Goal: Transaction & Acquisition: Download file/media

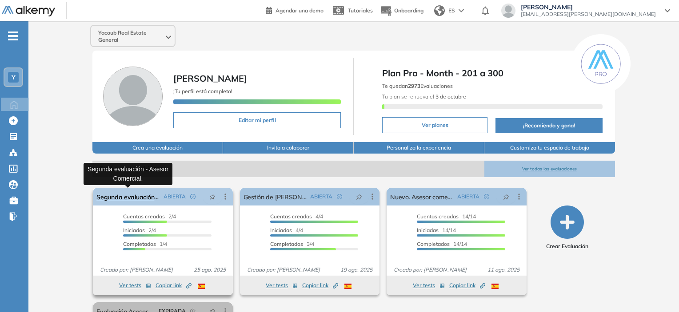
click at [142, 201] on link "Segunda evaluación - Asesor Comercial." at bounding box center [127, 197] width 63 height 18
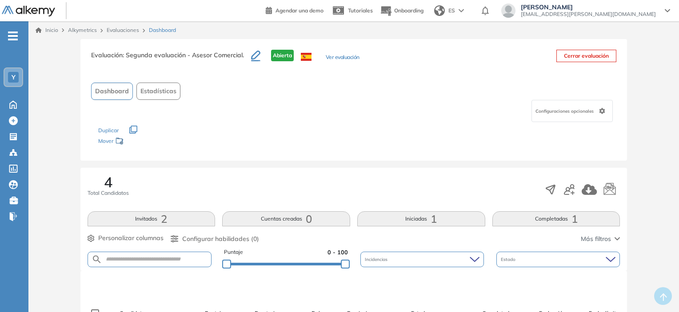
click at [14, 33] on span "-" at bounding box center [13, 35] width 10 height 7
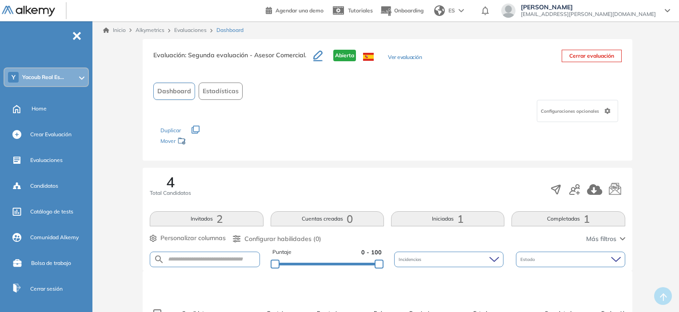
click at [114, 26] on div "Inicio Alkymetrics Evaluaciones Dashboard" at bounding box center [387, 30] width 583 height 18
click at [114, 28] on link "Inicio" at bounding box center [114, 30] width 23 height 8
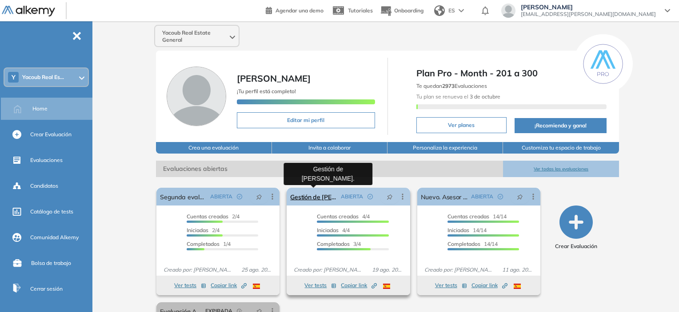
click at [315, 201] on link "Gestión de [PERSON_NAME]." at bounding box center [313, 197] width 47 height 18
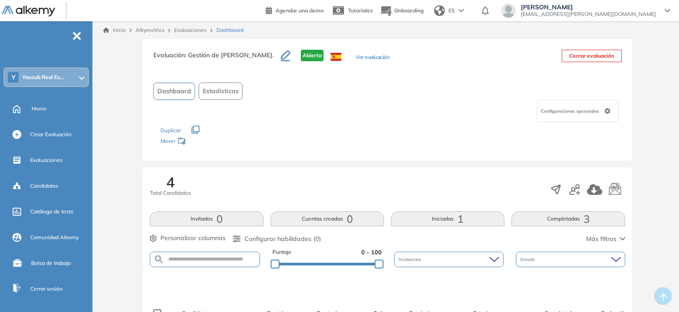
click at [31, 18] on div at bounding box center [40, 10] width 76 height 20
click at [32, 13] on img at bounding box center [28, 11] width 53 height 11
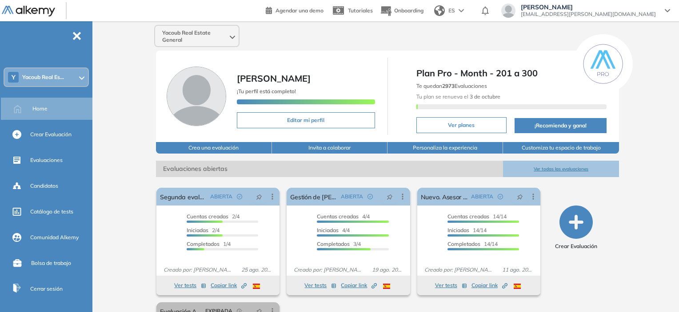
click at [81, 36] on span "-" at bounding box center [77, 35] width 10 height 7
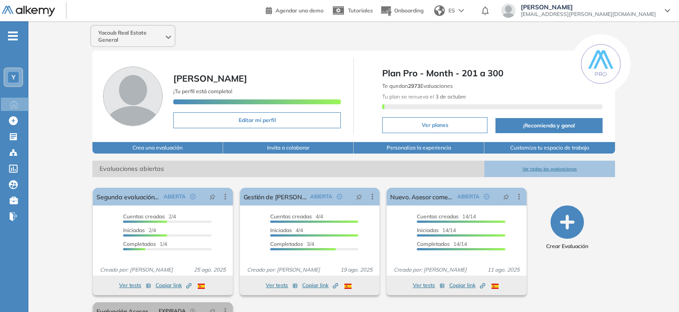
click at [23, 2] on div at bounding box center [40, 10] width 76 height 20
click at [18, 11] on img at bounding box center [28, 11] width 53 height 11
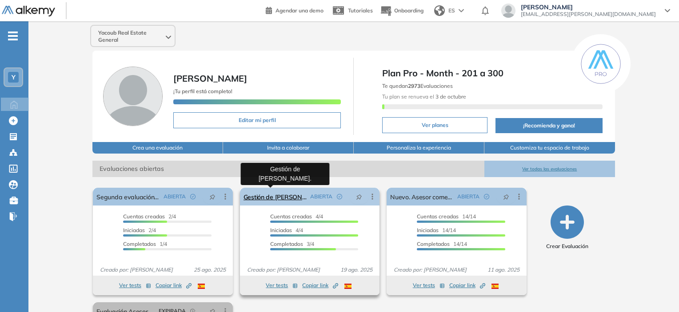
click at [264, 201] on link "Gestión de [PERSON_NAME]." at bounding box center [275, 197] width 63 height 18
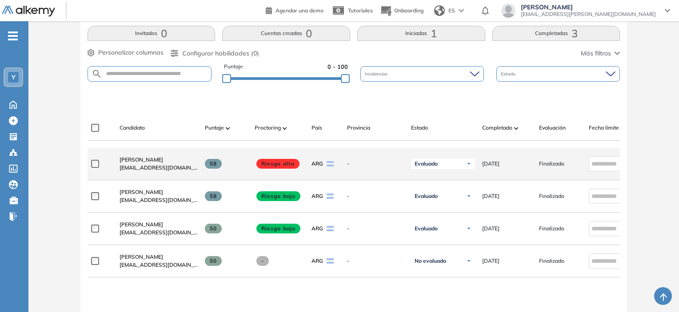
scroll to position [242, 0]
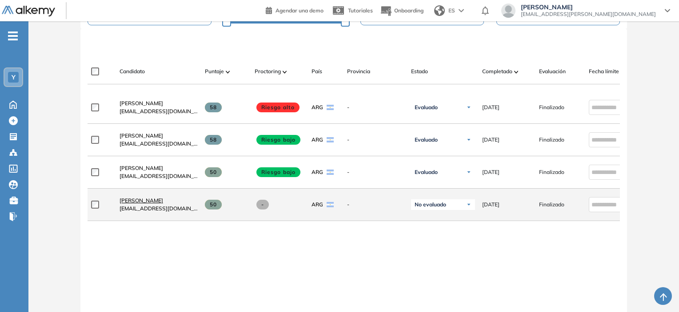
click at [149, 200] on span "[PERSON_NAME]" at bounding box center [142, 200] width 44 height 7
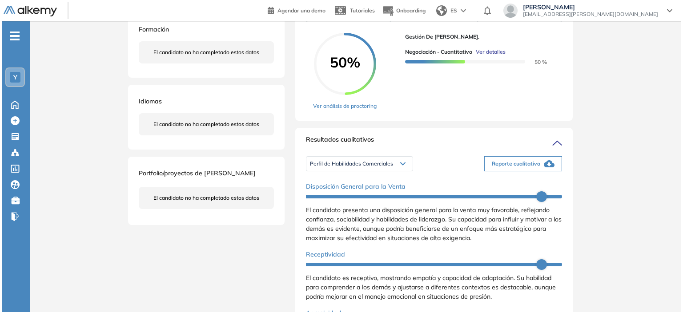
scroll to position [178, 0]
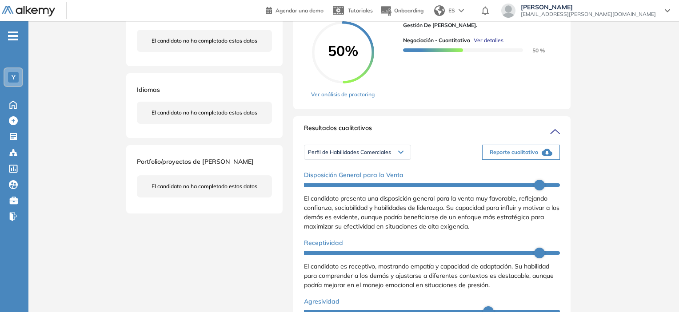
click at [365, 160] on div "Perfil de Habilidades Comerciales" at bounding box center [357, 152] width 106 height 14
click at [355, 187] on li "Personalidad Alkemy - INAP" at bounding box center [340, 182] width 65 height 9
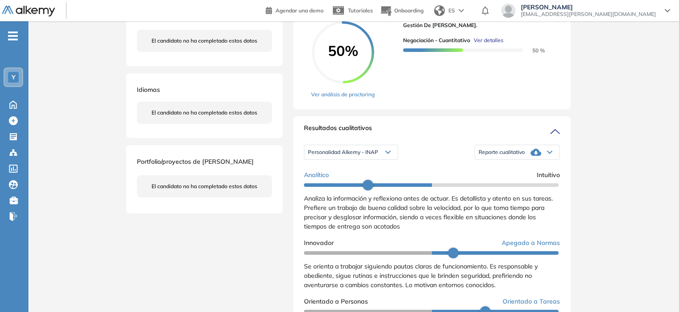
click at [498, 156] on span "Reporte cualitativo" at bounding box center [502, 152] width 46 height 7
click at [487, 174] on div "Reporte con Afinidad AI" at bounding box center [517, 166] width 84 height 16
click at [485, 171] on li "Reporte con Afinidad AI" at bounding box center [506, 166] width 54 height 9
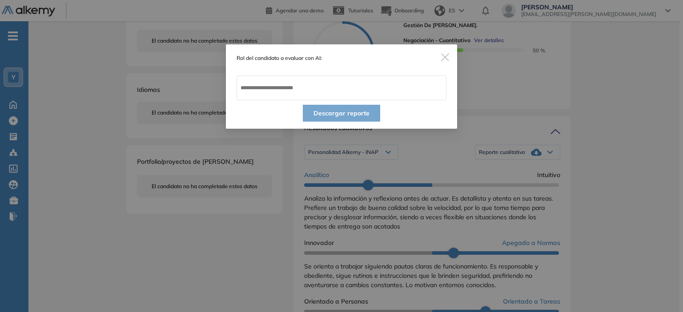
click at [445, 58] on img "Close" at bounding box center [445, 57] width 8 height 8
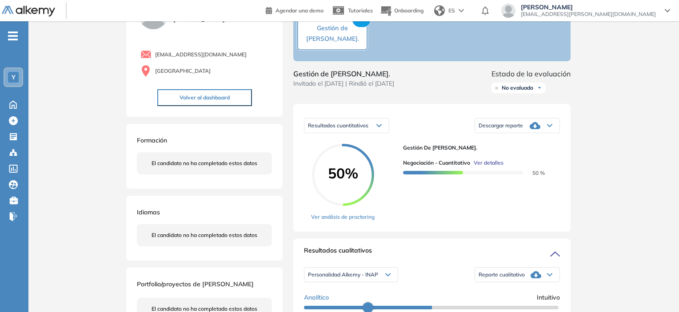
scroll to position [0, 0]
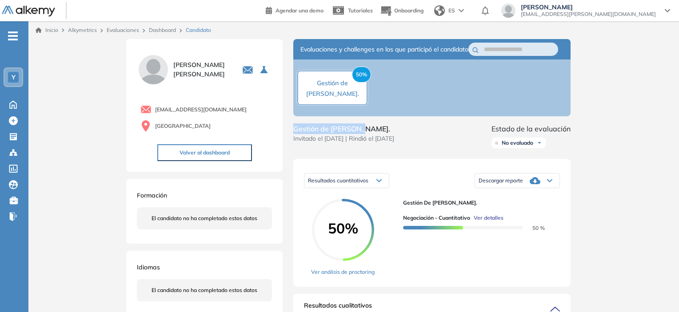
drag, startPoint x: 373, startPoint y: 138, endPoint x: 290, endPoint y: 140, distance: 83.6
copy span "Gestión de [PERSON_NAME]."
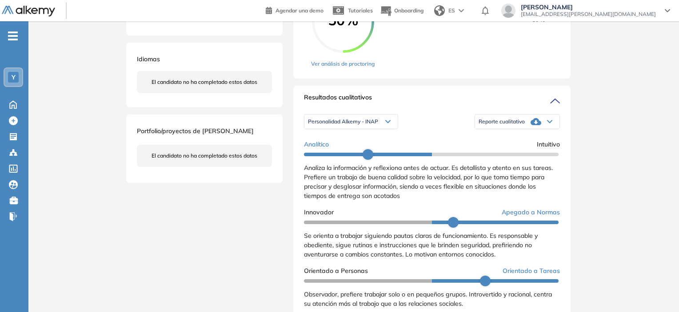
scroll to position [222, 0]
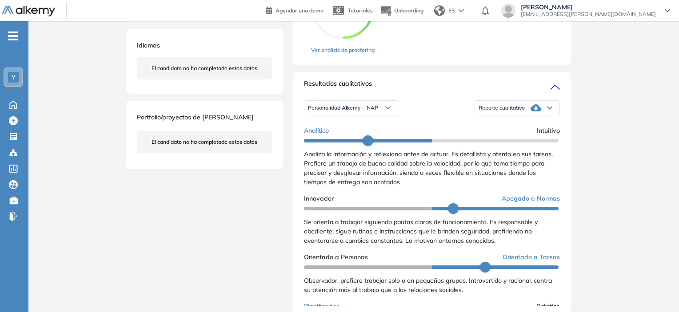
click at [520, 112] on span "Reporte cualitativo" at bounding box center [502, 107] width 46 height 7
click at [505, 126] on li "Reporte con Afinidad AI" at bounding box center [506, 121] width 54 height 9
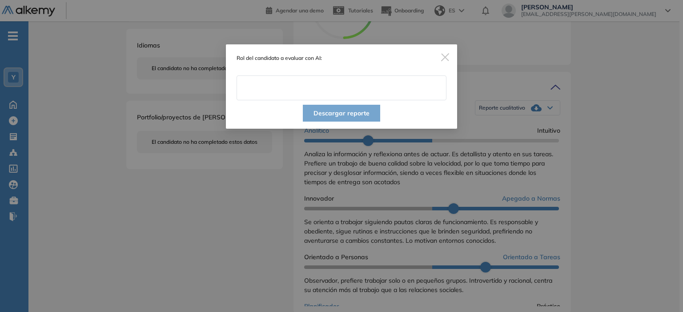
click at [282, 92] on input "text" at bounding box center [341, 88] width 210 height 25
paste input "**********"
type input "**********"
click at [322, 112] on button "Descargar reporte" at bounding box center [341, 113] width 77 height 17
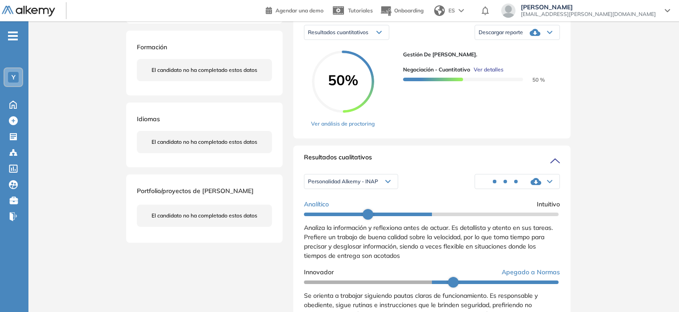
scroll to position [133, 0]
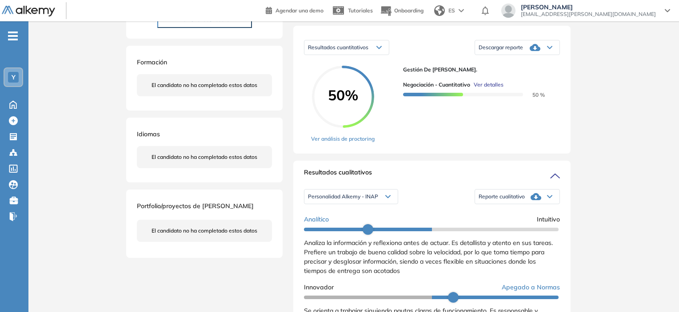
click at [516, 51] on span "Descargar reporte" at bounding box center [501, 47] width 44 height 7
click at [508, 82] on li "Descargar informe resumido" at bounding box center [512, 77] width 66 height 9
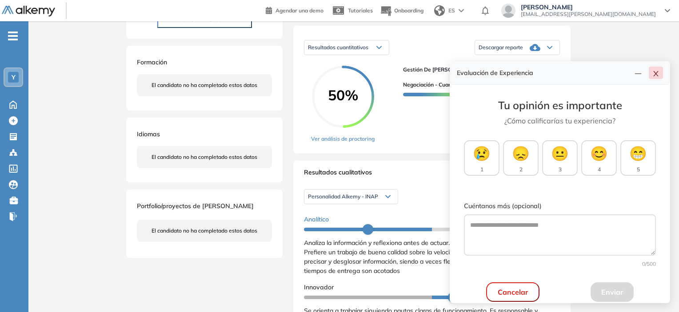
click at [656, 72] on icon "close" at bounding box center [655, 73] width 7 height 7
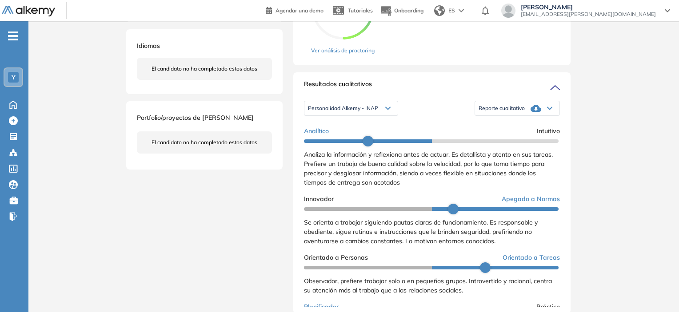
scroll to position [222, 0]
click at [385, 115] on div "Personalidad Alkemy - INAP" at bounding box center [350, 108] width 93 height 14
click at [423, 88] on div "Resultados cualitativos" at bounding box center [432, 86] width 256 height 14
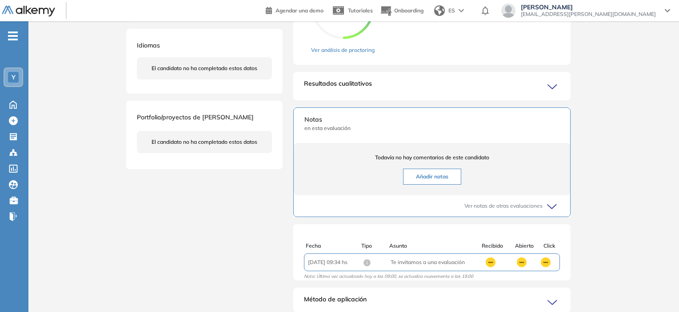
click at [423, 88] on div "Resultados cualitativos" at bounding box center [432, 86] width 256 height 14
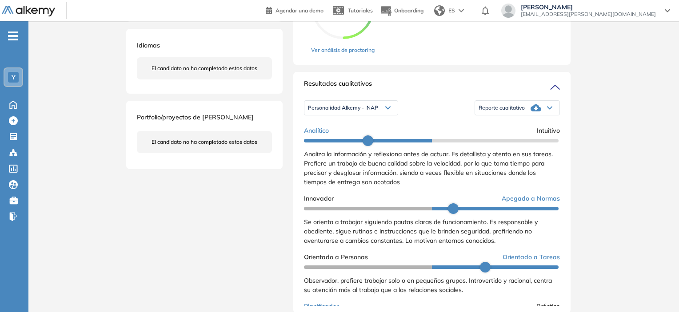
click at [539, 117] on div "Reporte cualitativo" at bounding box center [517, 108] width 84 height 18
click at [543, 108] on div "Reporte cualitativo" at bounding box center [517, 108] width 84 height 18
click at [549, 117] on div "Reporte cualitativo" at bounding box center [517, 108] width 84 height 18
click at [531, 112] on icon at bounding box center [536, 108] width 11 height 11
click at [528, 111] on div "Reporte cualitativo" at bounding box center [517, 108] width 84 height 18
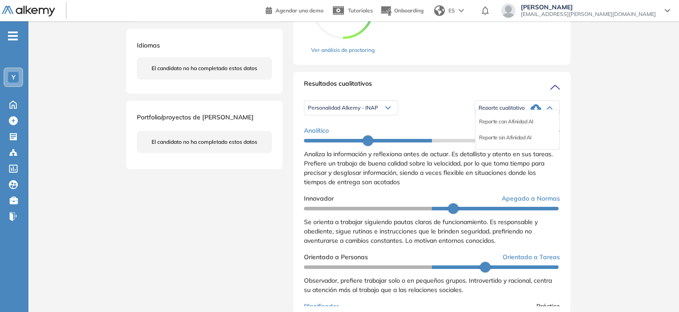
click at [439, 65] on div "Resultados cuantitativos Resultados cuantitativos Resultados relativos Descarga…" at bounding box center [431, 1] width 277 height 128
click at [519, 112] on span "Reporte cualitativo" at bounding box center [502, 107] width 46 height 7
click at [432, 63] on div "Resultados cuantitativos Resultados cuantitativos Resultados relativos Descarga…" at bounding box center [431, 1] width 277 height 128
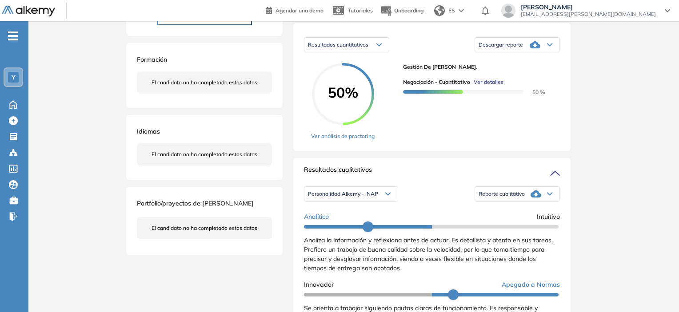
scroll to position [178, 0]
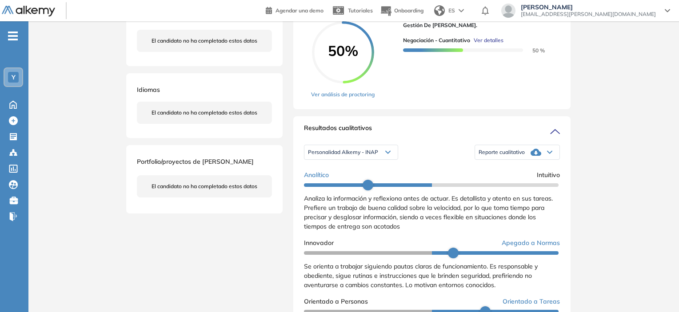
click at [531, 156] on icon at bounding box center [536, 152] width 11 height 7
click at [521, 171] on li "Reporte con Afinidad AI" at bounding box center [506, 166] width 54 height 9
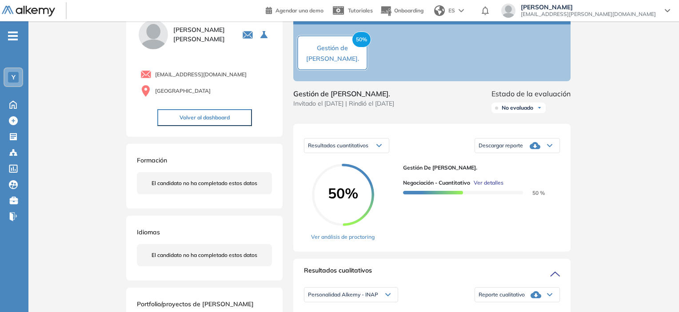
scroll to position [89, 0]
